Goal: Task Accomplishment & Management: Use online tool/utility

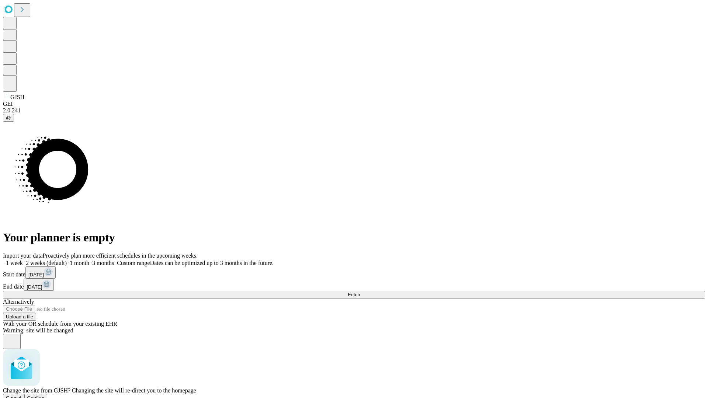
click at [45, 395] on span "Confirm" at bounding box center [35, 398] width 17 height 6
click at [89, 260] on label "1 month" at bounding box center [78, 263] width 22 height 6
click at [360, 292] on span "Fetch" at bounding box center [354, 295] width 12 height 6
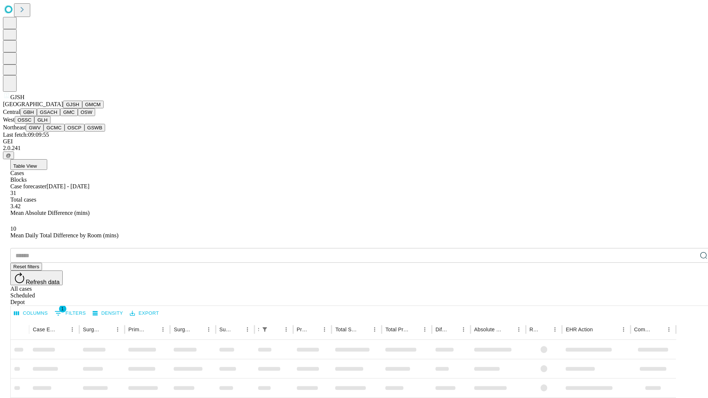
click at [82, 108] on button "GMCM" at bounding box center [92, 105] width 21 height 8
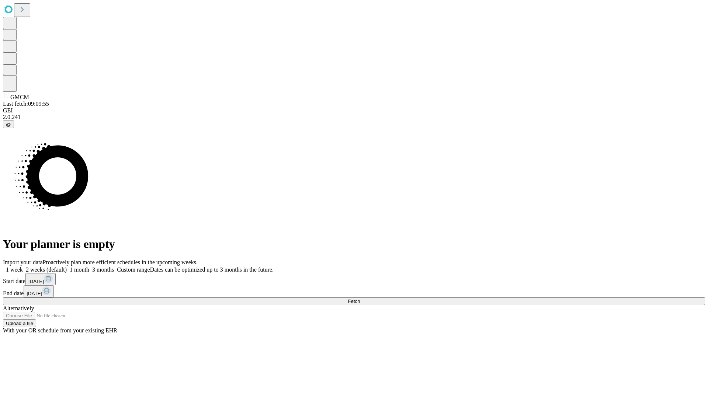
click at [89, 267] on label "1 month" at bounding box center [78, 270] width 22 height 6
click at [360, 299] on span "Fetch" at bounding box center [354, 302] width 12 height 6
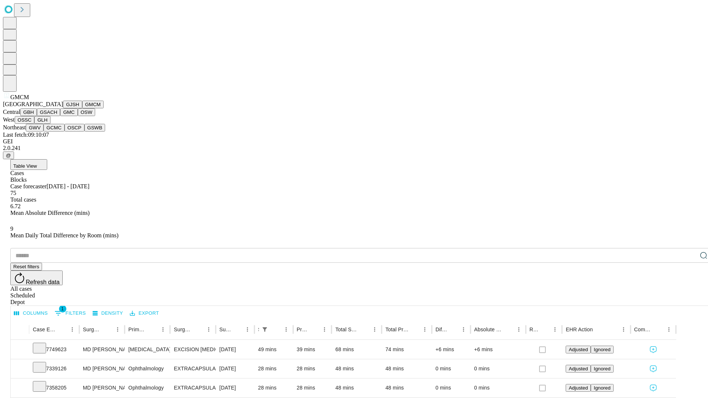
click at [37, 116] on button "GBH" at bounding box center [28, 112] width 17 height 8
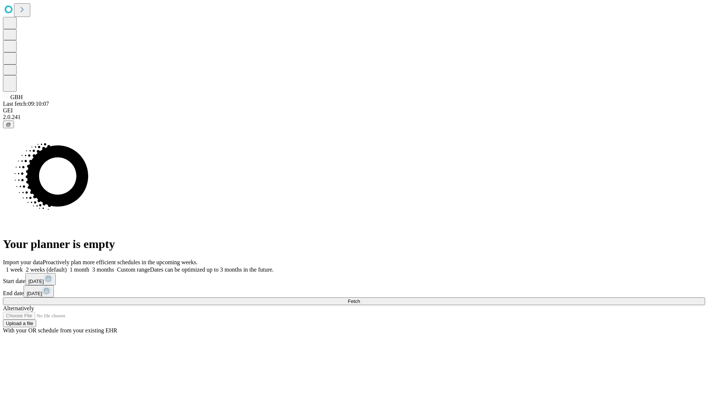
click at [89, 267] on label "1 month" at bounding box center [78, 270] width 22 height 6
click at [360, 299] on span "Fetch" at bounding box center [354, 302] width 12 height 6
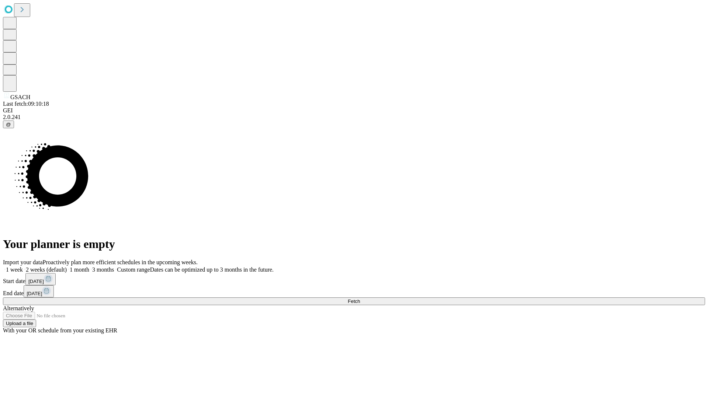
click at [89, 267] on label "1 month" at bounding box center [78, 270] width 22 height 6
click at [360, 299] on span "Fetch" at bounding box center [354, 302] width 12 height 6
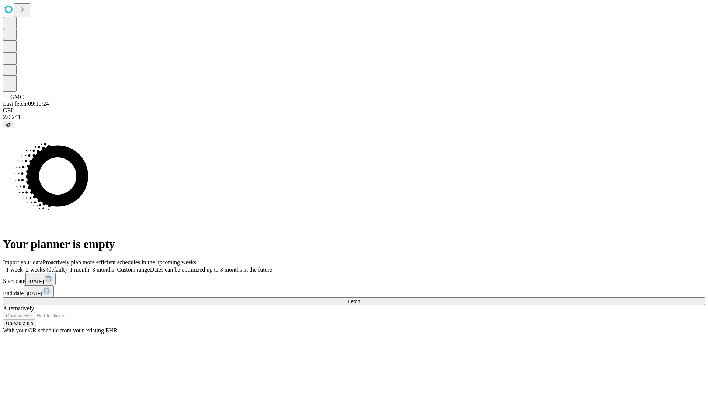
click at [360, 299] on span "Fetch" at bounding box center [354, 302] width 12 height 6
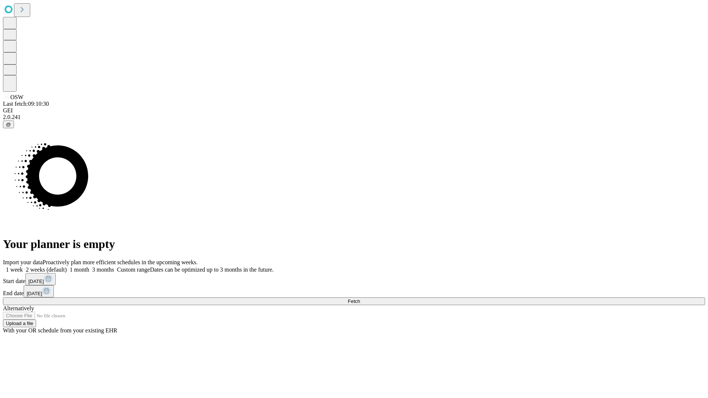
click at [89, 267] on label "1 month" at bounding box center [78, 270] width 22 height 6
click at [360, 299] on span "Fetch" at bounding box center [354, 302] width 12 height 6
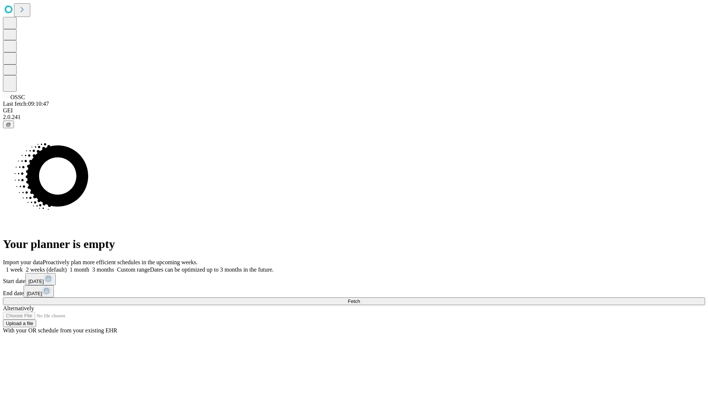
click at [89, 267] on label "1 month" at bounding box center [78, 270] width 22 height 6
click at [360, 299] on span "Fetch" at bounding box center [354, 302] width 12 height 6
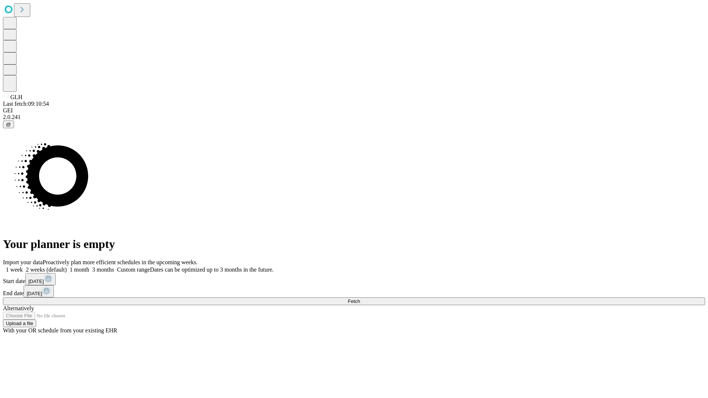
click at [89, 267] on label "1 month" at bounding box center [78, 270] width 22 height 6
click at [360, 299] on span "Fetch" at bounding box center [354, 302] width 12 height 6
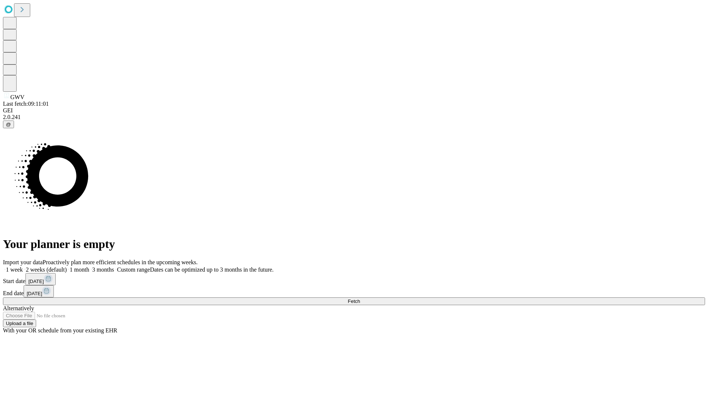
click at [89, 267] on label "1 month" at bounding box center [78, 270] width 22 height 6
click at [360, 299] on span "Fetch" at bounding box center [354, 302] width 12 height 6
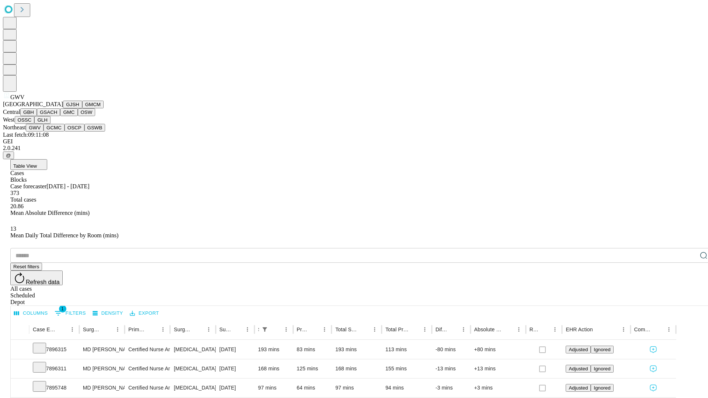
click at [57, 132] on button "GCMC" at bounding box center [54, 128] width 21 height 8
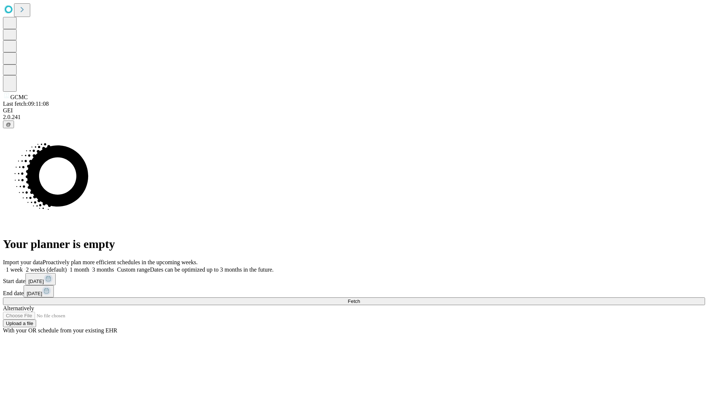
click at [89, 267] on label "1 month" at bounding box center [78, 270] width 22 height 6
click at [360, 299] on span "Fetch" at bounding box center [354, 302] width 12 height 6
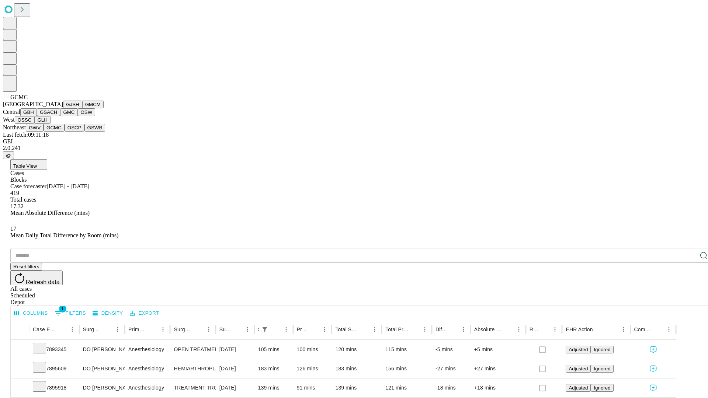
click at [65, 132] on button "OSCP" at bounding box center [75, 128] width 20 height 8
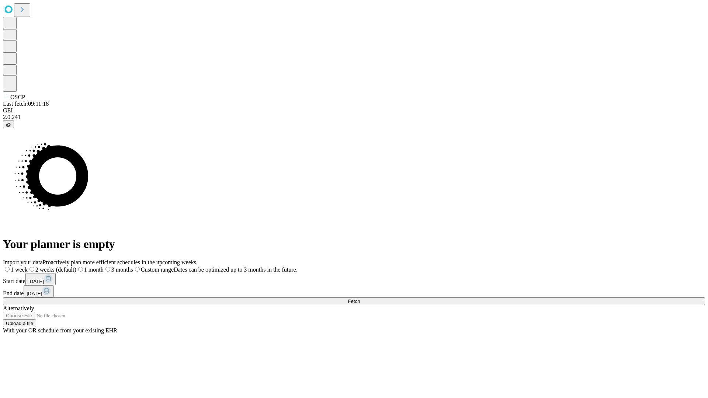
click at [104, 267] on label "1 month" at bounding box center [89, 270] width 27 height 6
click at [360, 299] on span "Fetch" at bounding box center [354, 302] width 12 height 6
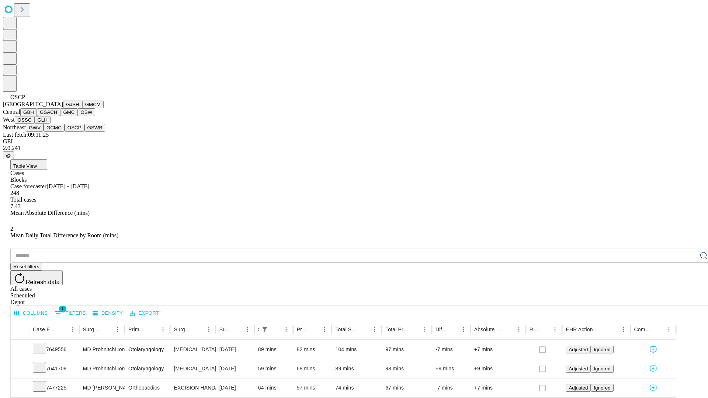
click at [84, 132] on button "GSWB" at bounding box center [94, 128] width 21 height 8
